Goal: Task Accomplishment & Management: Use online tool/utility

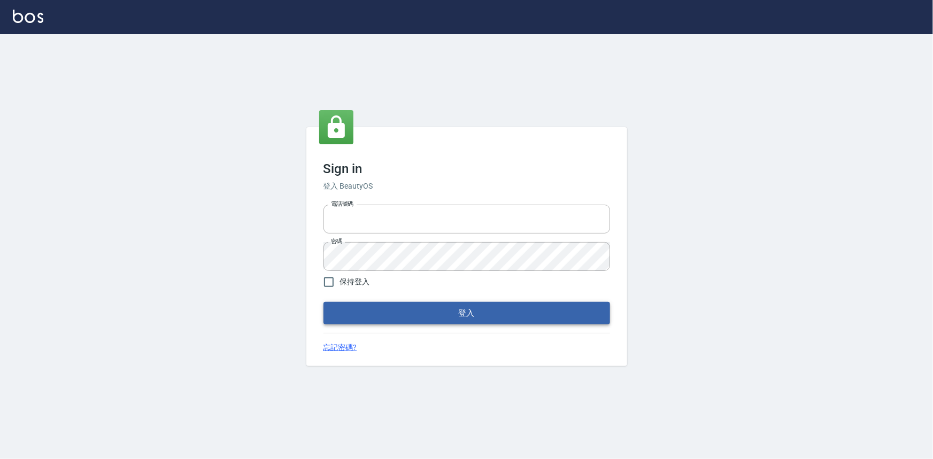
type input "0922670776"
click at [462, 324] on button "登入" at bounding box center [466, 313] width 286 height 22
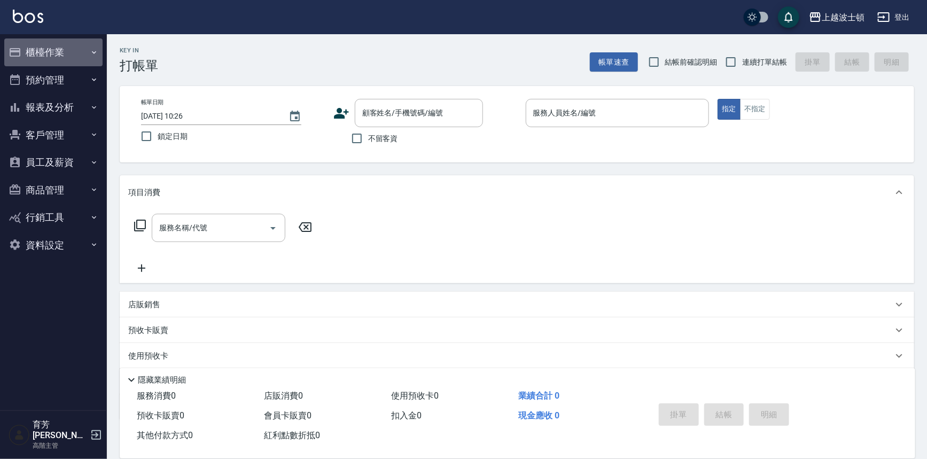
click at [43, 56] on button "櫃檯作業" at bounding box center [53, 52] width 98 height 28
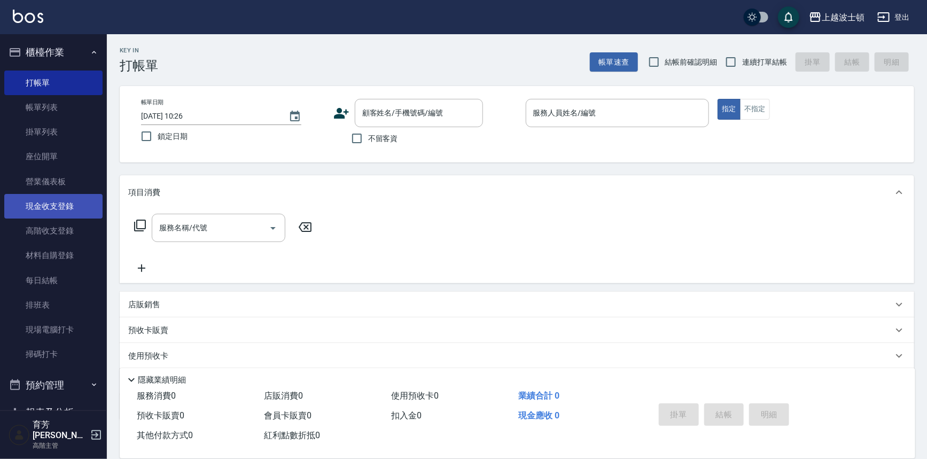
click at [65, 203] on link "現金收支登錄" at bounding box center [53, 206] width 98 height 25
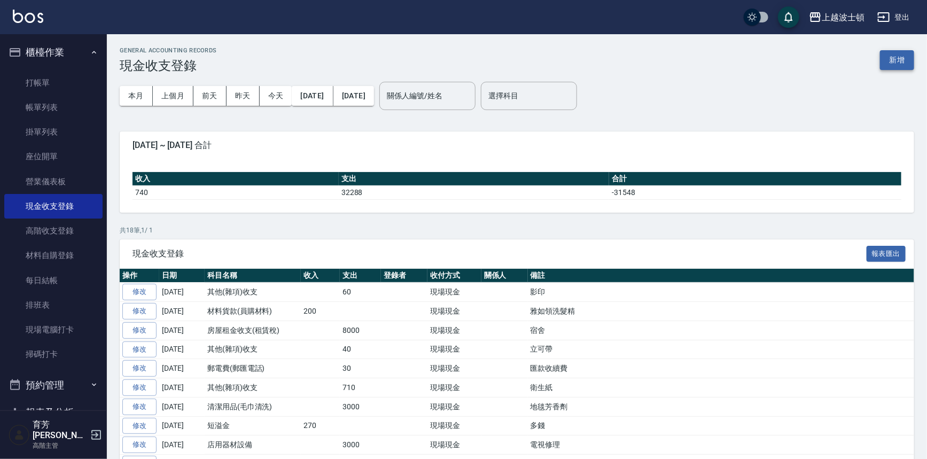
click at [895, 60] on button "新增" at bounding box center [897, 60] width 34 height 20
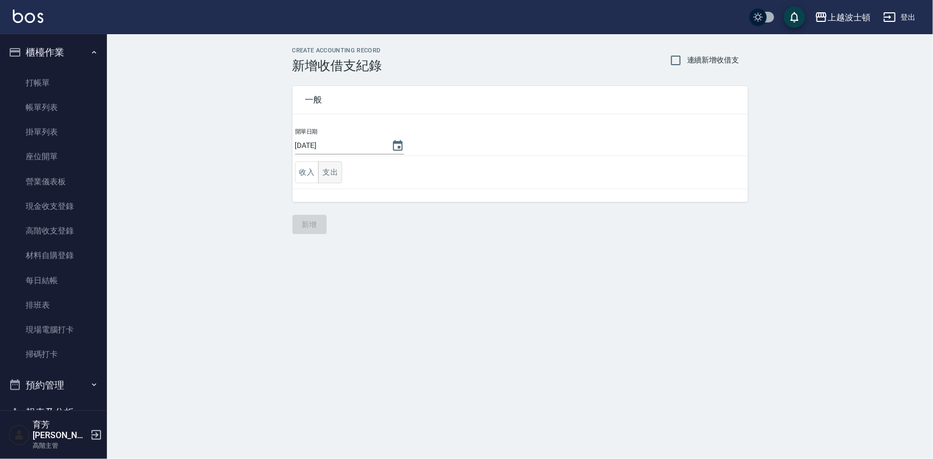
click at [340, 174] on button "支出" at bounding box center [330, 172] width 24 height 22
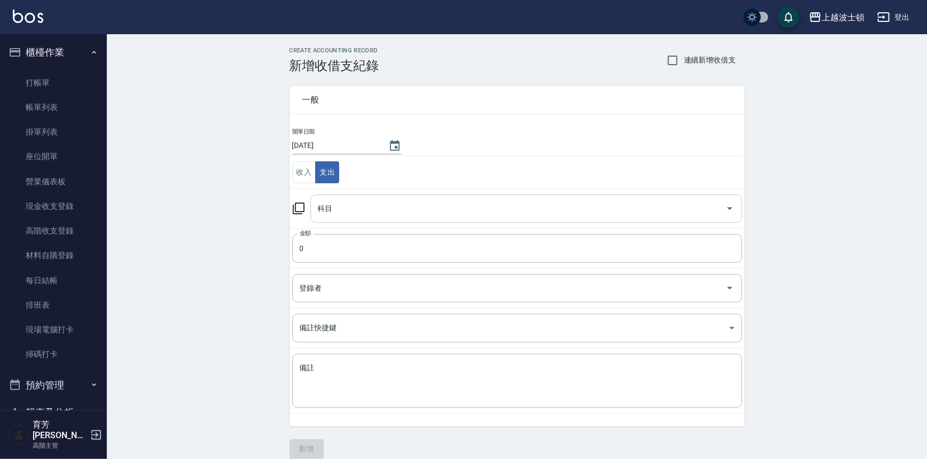
click at [334, 208] on input "科目" at bounding box center [518, 208] width 406 height 19
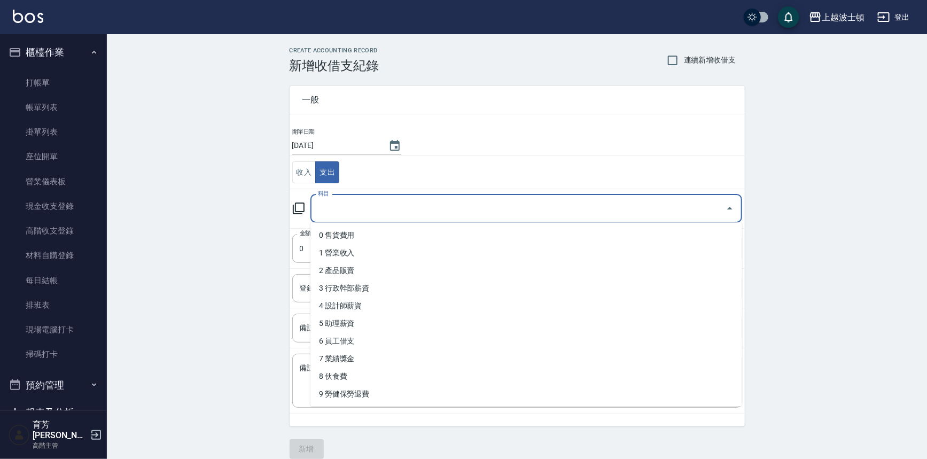
scroll to position [494, 0]
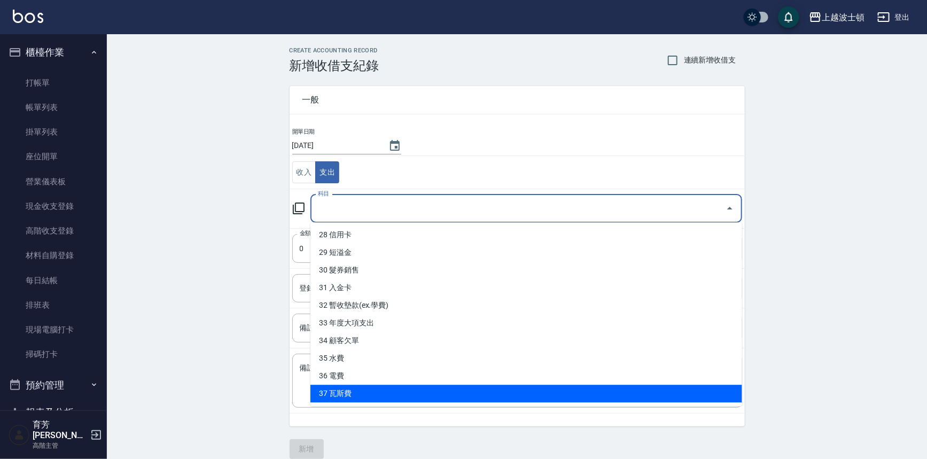
click at [326, 398] on li "37 瓦斯費" at bounding box center [527, 394] width 432 height 18
type input "37 瓦斯費"
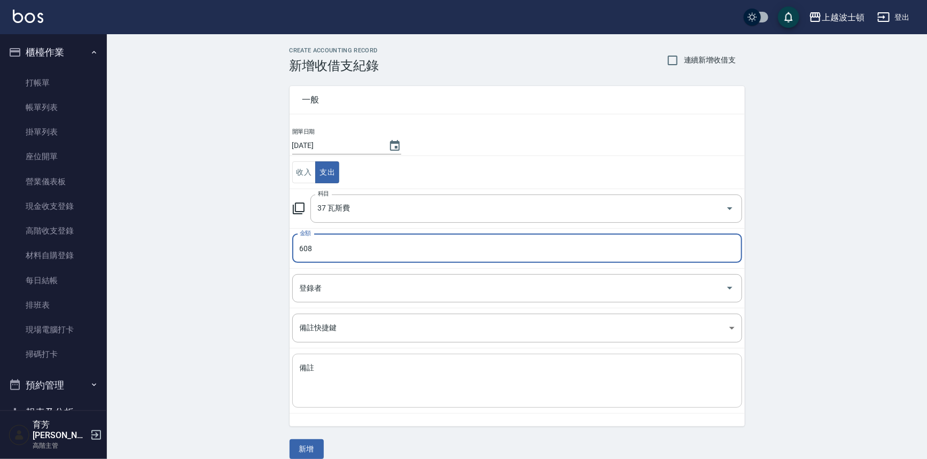
type input "608"
click at [346, 374] on textarea "備註" at bounding box center [517, 381] width 435 height 36
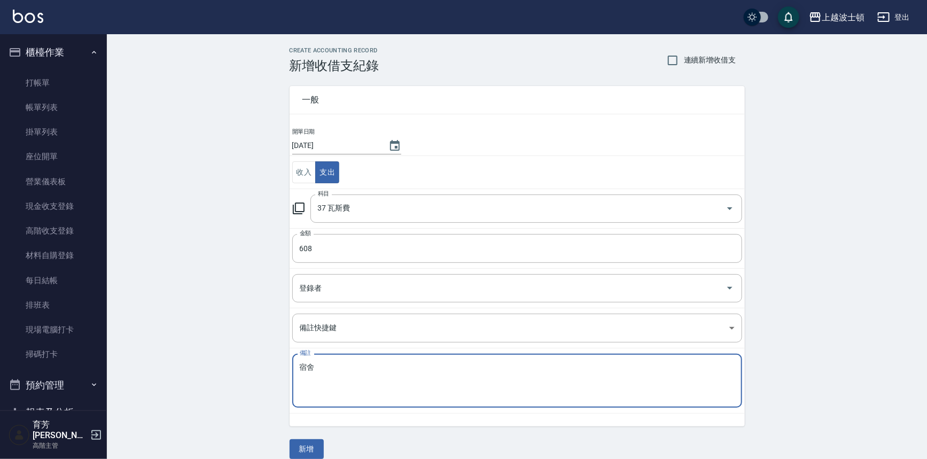
drag, startPoint x: 371, startPoint y: 391, endPoint x: 357, endPoint y: 403, distance: 18.2
click at [371, 391] on textarea "宿舍" at bounding box center [517, 381] width 435 height 36
type textarea "宿舍"
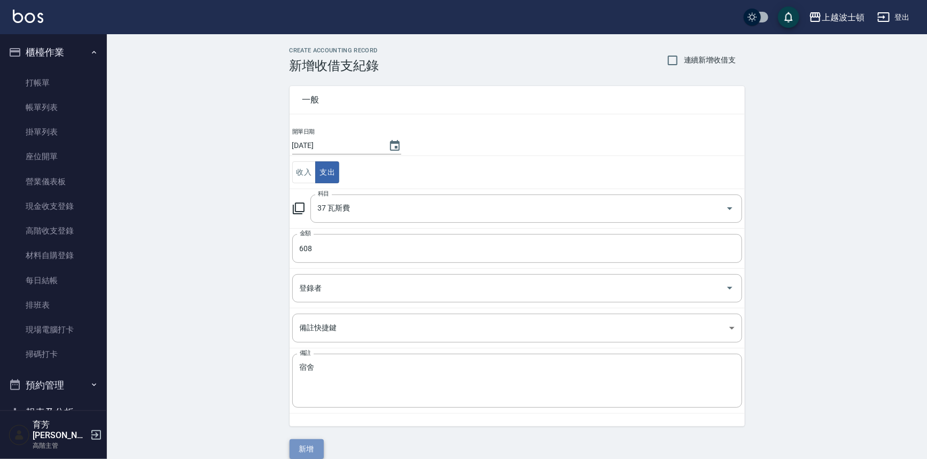
click at [315, 448] on button "新增" at bounding box center [307, 449] width 34 height 20
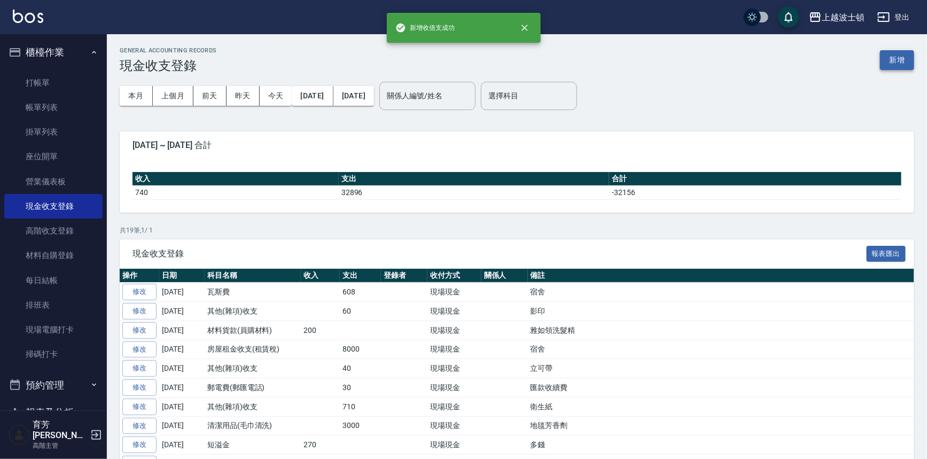
click at [905, 58] on button "新增" at bounding box center [897, 60] width 34 height 20
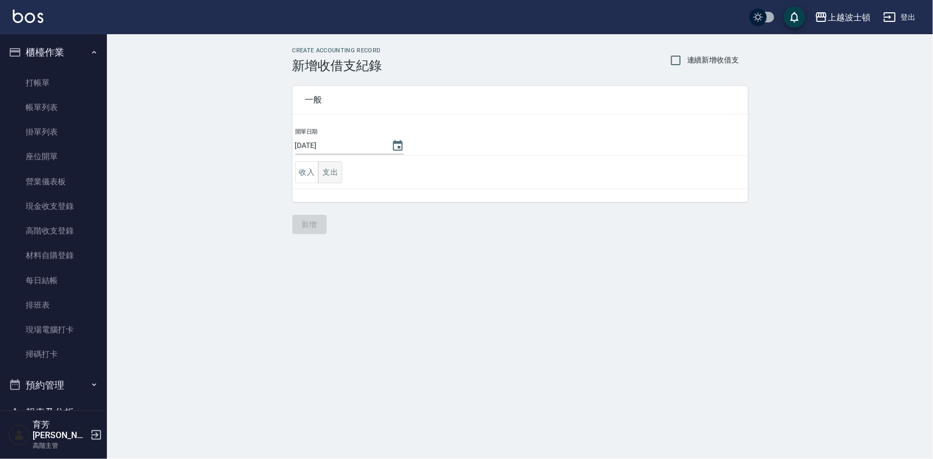
click at [331, 173] on button "支出" at bounding box center [330, 172] width 24 height 22
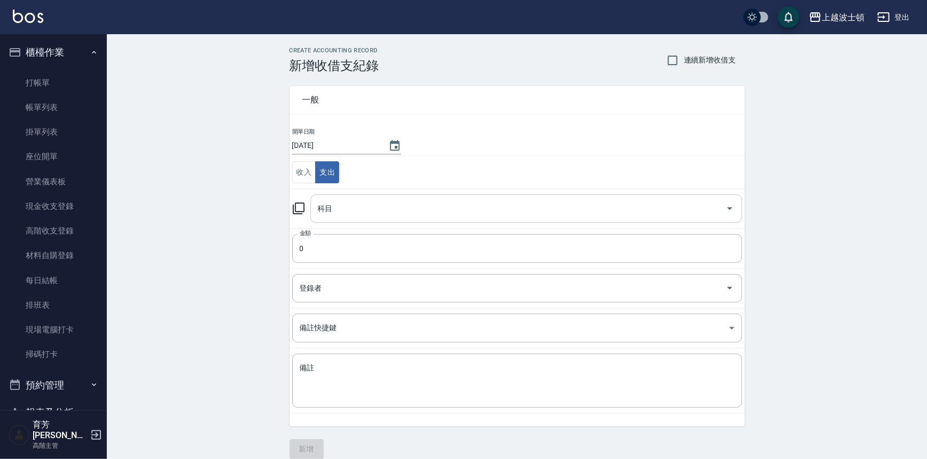
click at [338, 220] on div "科目" at bounding box center [527, 209] width 432 height 28
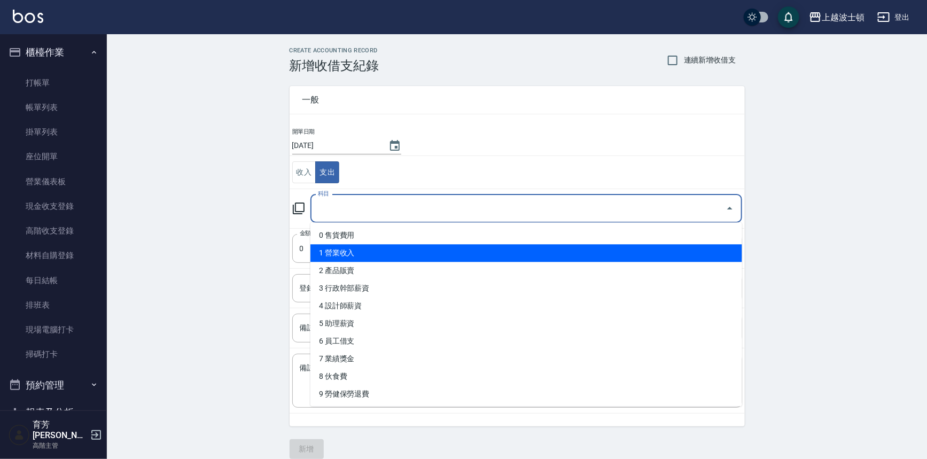
scroll to position [494, 0]
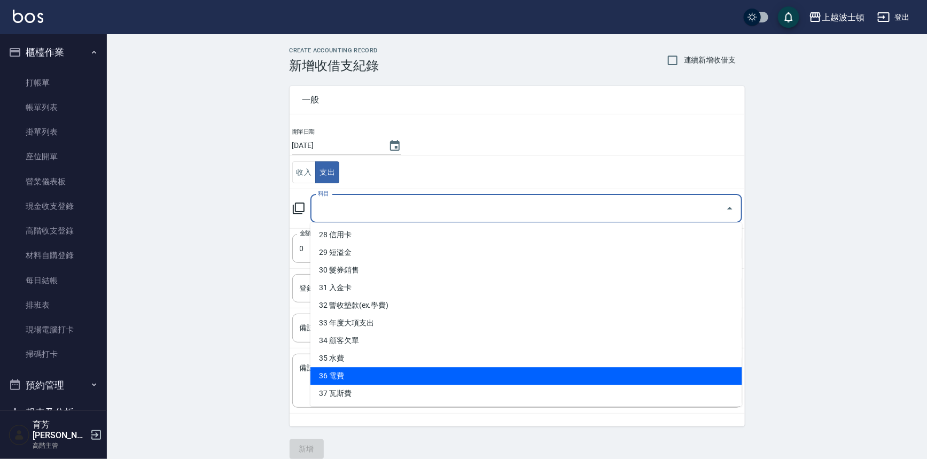
click at [353, 378] on li "36 電費" at bounding box center [527, 376] width 432 height 18
type input "36 電費"
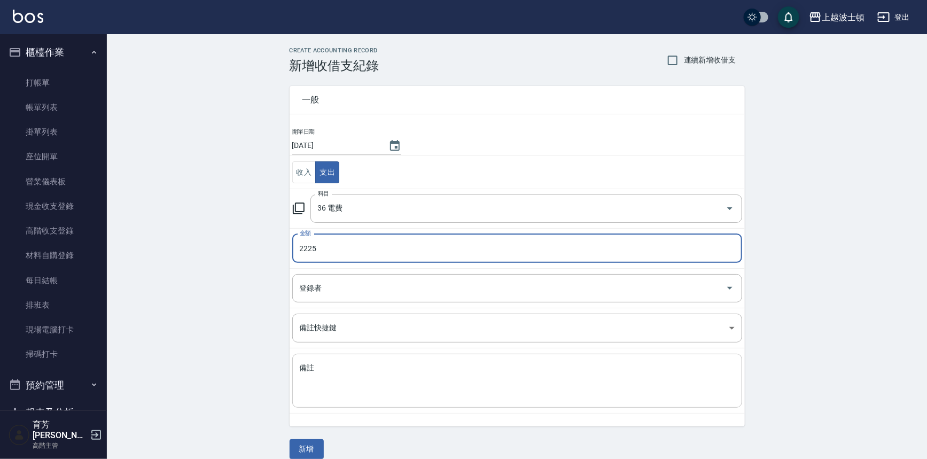
type input "2225"
click at [331, 377] on textarea "備註" at bounding box center [517, 381] width 435 height 36
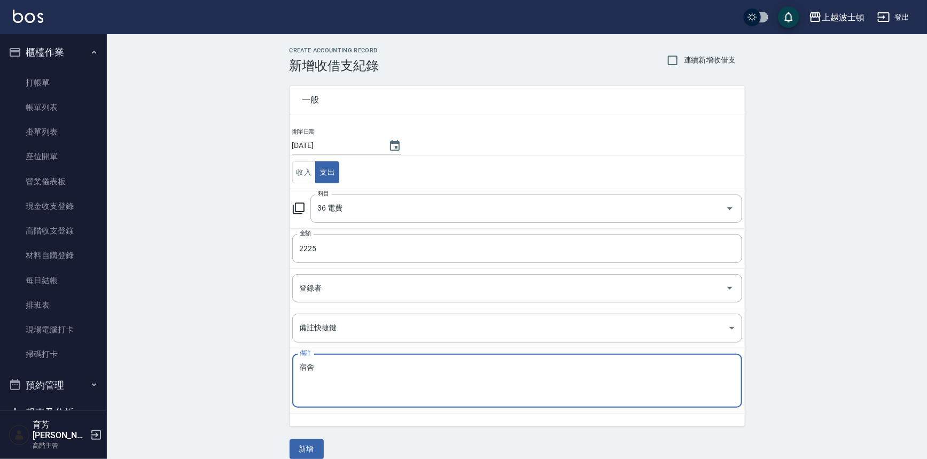
click at [370, 392] on textarea "宿舍" at bounding box center [517, 381] width 435 height 36
type textarea "宿舍"
click at [312, 443] on button "新增" at bounding box center [307, 449] width 34 height 20
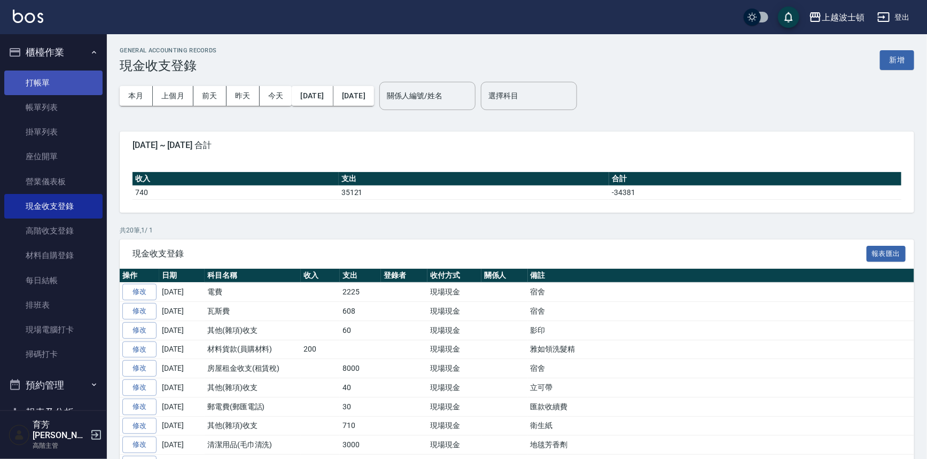
click at [40, 78] on link "打帳單" at bounding box center [53, 83] width 98 height 25
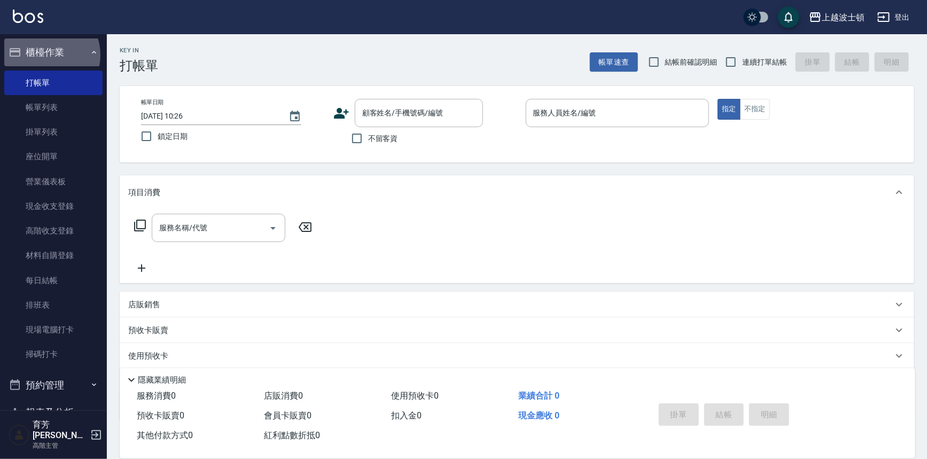
click at [44, 55] on button "櫃檯作業" at bounding box center [53, 52] width 98 height 28
